Goal: Information Seeking & Learning: Find specific page/section

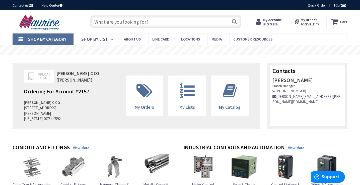
click at [204, 22] on input "text" at bounding box center [165, 21] width 151 height 13
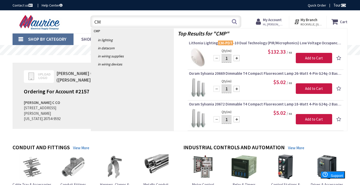
type input "C"
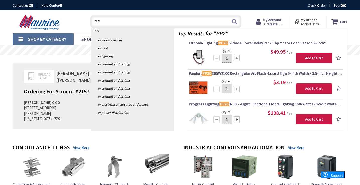
type input "P"
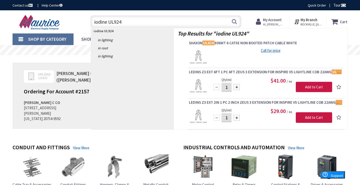
click at [94, 20] on input "iodine UL924" at bounding box center [165, 21] width 151 height 13
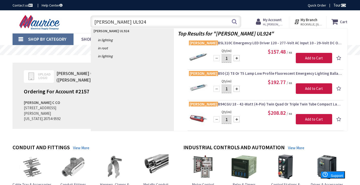
click at [129, 23] on input "bodine UL924" at bounding box center [165, 21] width 151 height 13
type input "b"
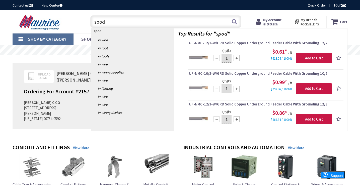
type input "spodm"
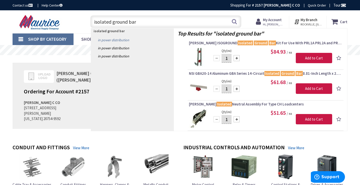
type input "isolated ground bar"
click at [116, 41] on link "in Power Distribution" at bounding box center [132, 40] width 83 height 8
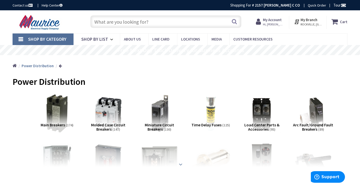
click at [181, 162] on strong at bounding box center [181, 164] width 6 height 6
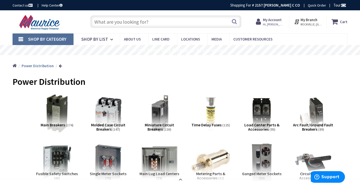
click at [185, 20] on input "text" at bounding box center [165, 21] width 151 height 13
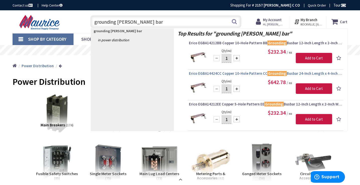
type input "grounding buss bar"
click at [234, 75] on span "Erico EGBA14424CC Copper 10-Hole Pattern CC Grounding Busbar 24-Inch Length x 4…" at bounding box center [265, 73] width 153 height 5
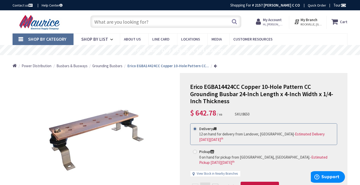
click at [195, 21] on input "text" at bounding box center [165, 21] width 151 height 13
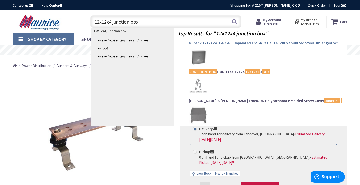
type input "12x12x4 junction box"
click at [226, 43] on span "Milbank 12124-SC1-NK-NP Unpainted 16/14/12 Gauge G90 Galvanized Steel Unflanged…" at bounding box center [265, 42] width 153 height 5
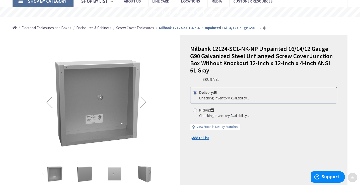
scroll to position [39, 0]
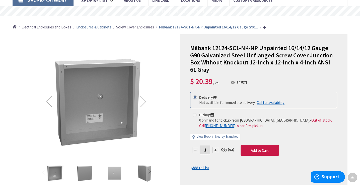
click at [99, 27] on span "Enclosures & Cabinets" at bounding box center [93, 27] width 35 height 5
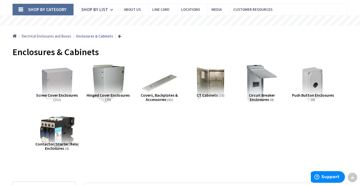
click at [74, 94] on span "Screw Cover Enclosures" at bounding box center [57, 94] width 42 height 5
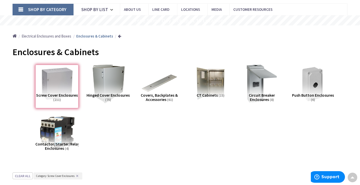
scroll to position [201, 0]
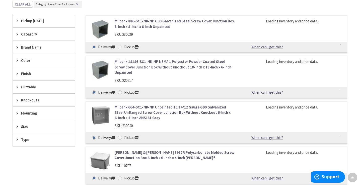
click at [23, 125] on span "Size" at bounding box center [41, 126] width 41 height 5
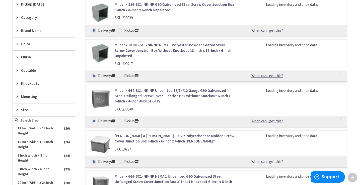
scroll to position [218, 0]
click at [26, 129] on span "12 Inch Width x 12 Inch Height" at bounding box center [44, 131] width 62 height 14
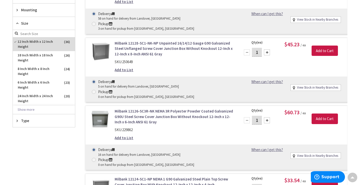
scroll to position [256, 0]
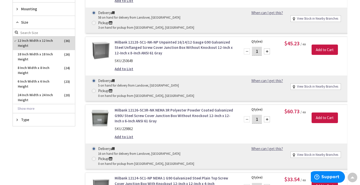
click at [27, 118] on span "Type" at bounding box center [41, 119] width 41 height 5
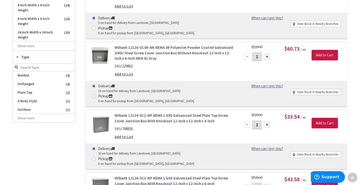
scroll to position [319, 0]
